Goal: Check status: Check status

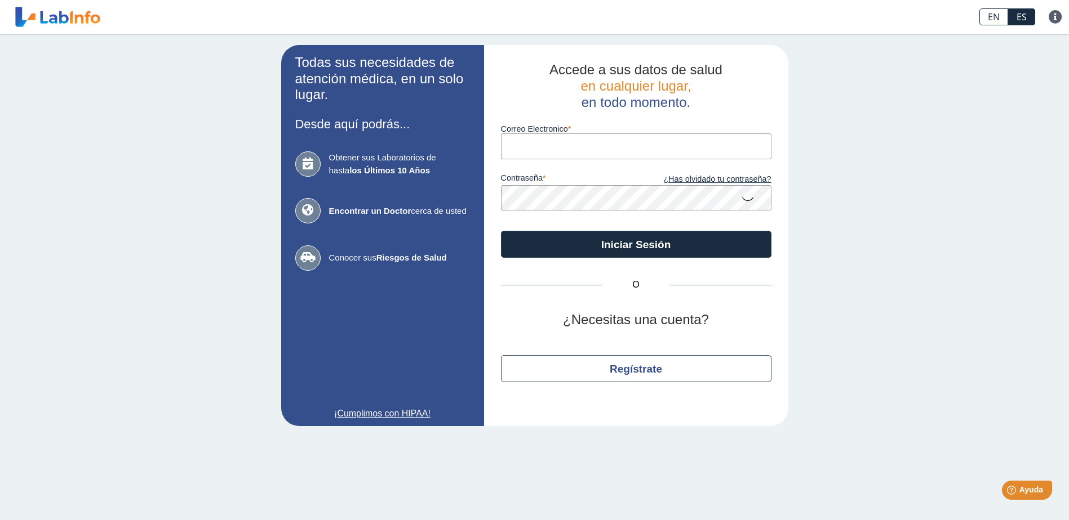
click at [579, 143] on input "Correo Electronico" at bounding box center [636, 146] width 270 height 25
type input "[EMAIL_ADDRESS][DOMAIN_NAME]"
click at [747, 202] on icon at bounding box center [748, 199] width 14 height 22
click at [747, 202] on icon at bounding box center [748, 198] width 14 height 20
click at [747, 202] on icon at bounding box center [748, 199] width 14 height 22
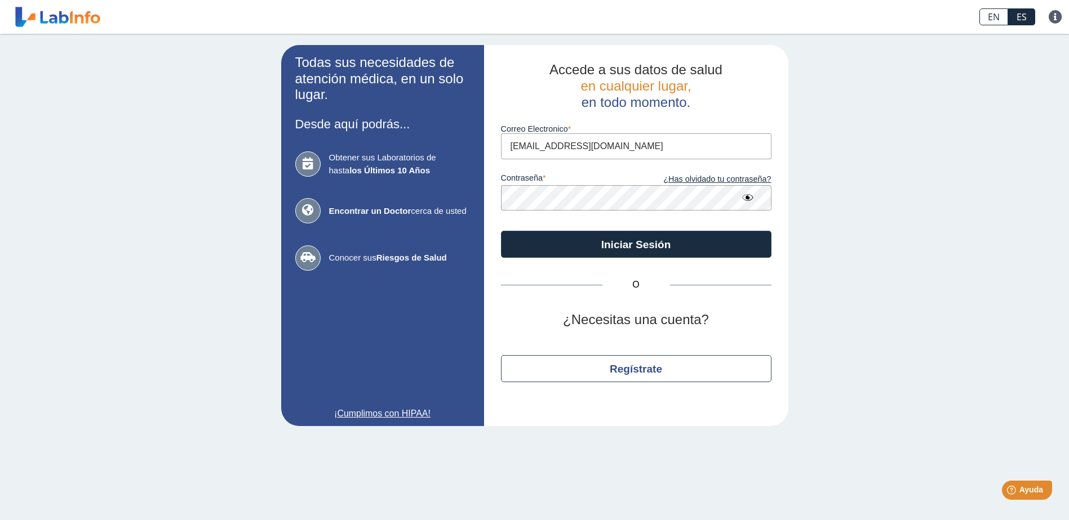
click at [747, 202] on icon at bounding box center [748, 198] width 14 height 20
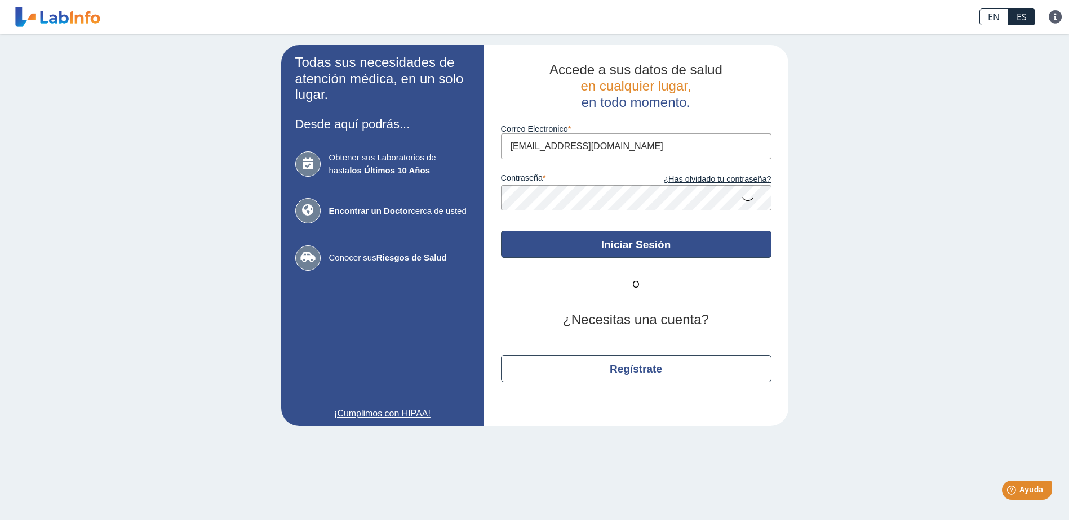
click at [699, 244] on button "Iniciar Sesión" at bounding box center [636, 244] width 270 height 27
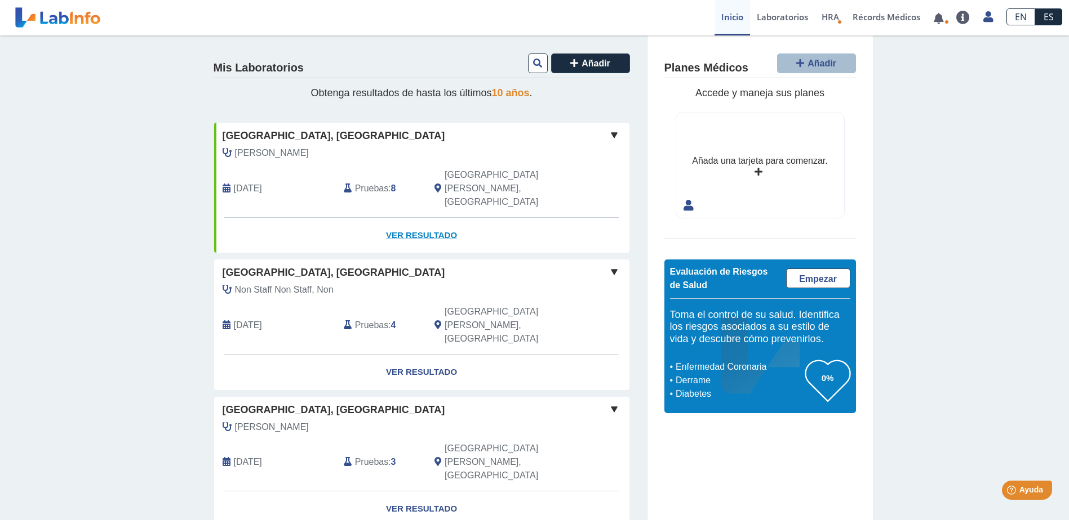
click at [418, 218] on link "Ver Resultado" at bounding box center [421, 235] width 415 height 35
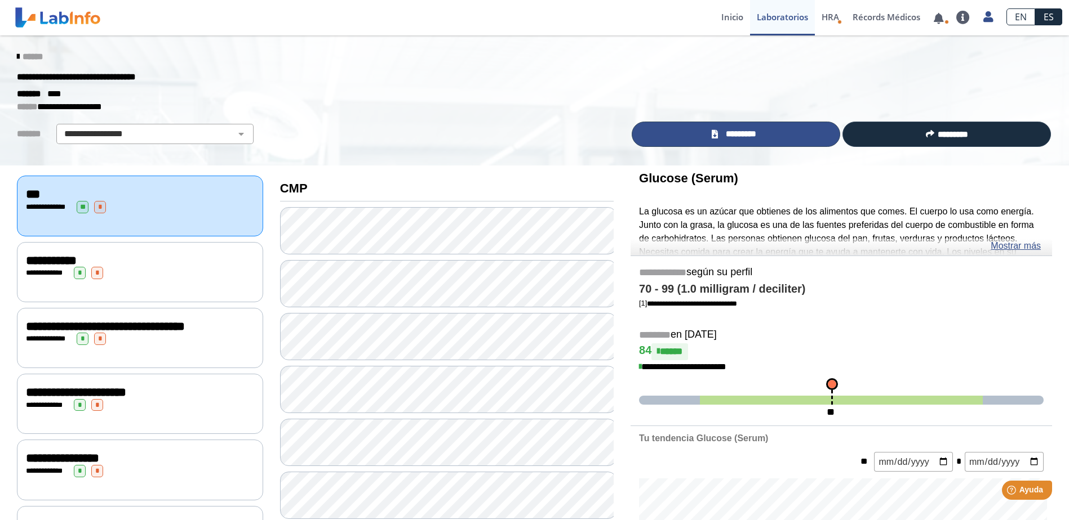
click at [747, 132] on span "*********" at bounding box center [740, 134] width 39 height 13
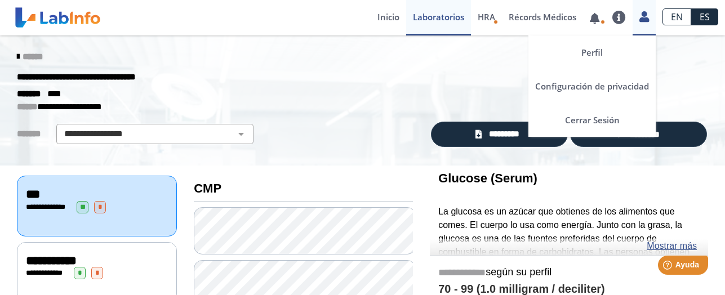
click at [646, 16] on icon at bounding box center [644, 16] width 10 height 8
click at [647, 18] on icon at bounding box center [644, 16] width 10 height 8
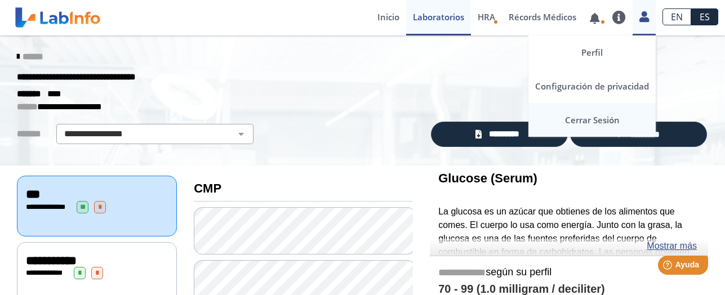
click at [599, 115] on link "Cerrar Sesión" at bounding box center [591, 120] width 127 height 34
